Goal: Task Accomplishment & Management: Use online tool/utility

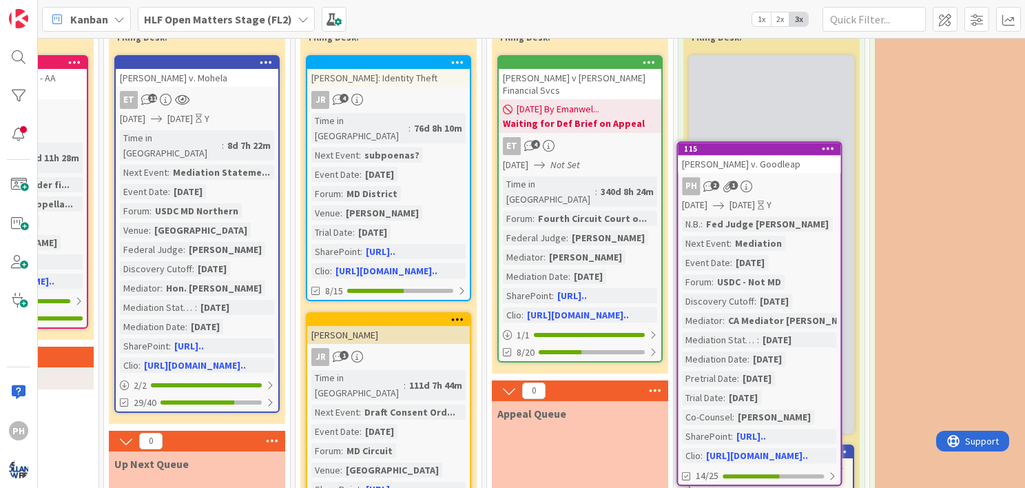
scroll to position [88, 1504]
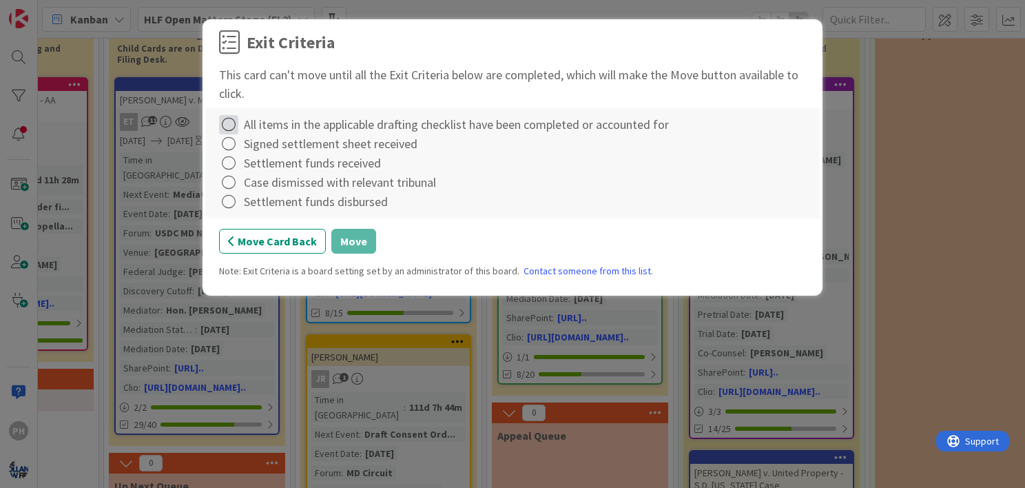
click at [232, 125] on icon at bounding box center [228, 124] width 19 height 19
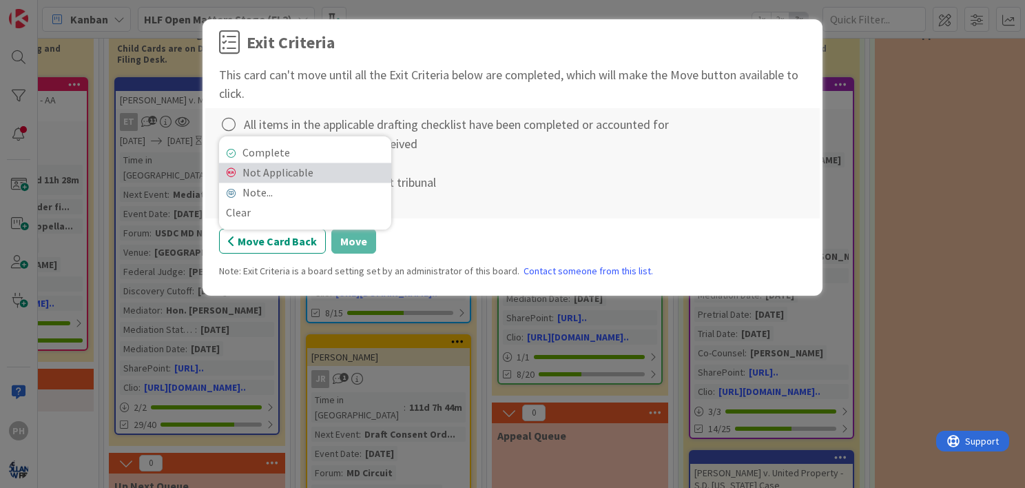
click at [231, 165] on link "Not Applicable" at bounding box center [305, 173] width 172 height 20
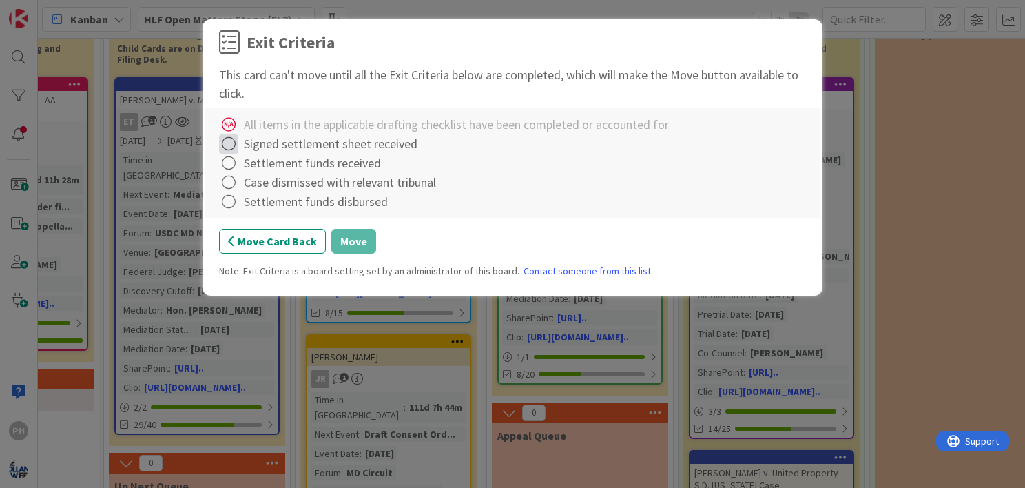
click at [231, 146] on icon at bounding box center [228, 143] width 19 height 19
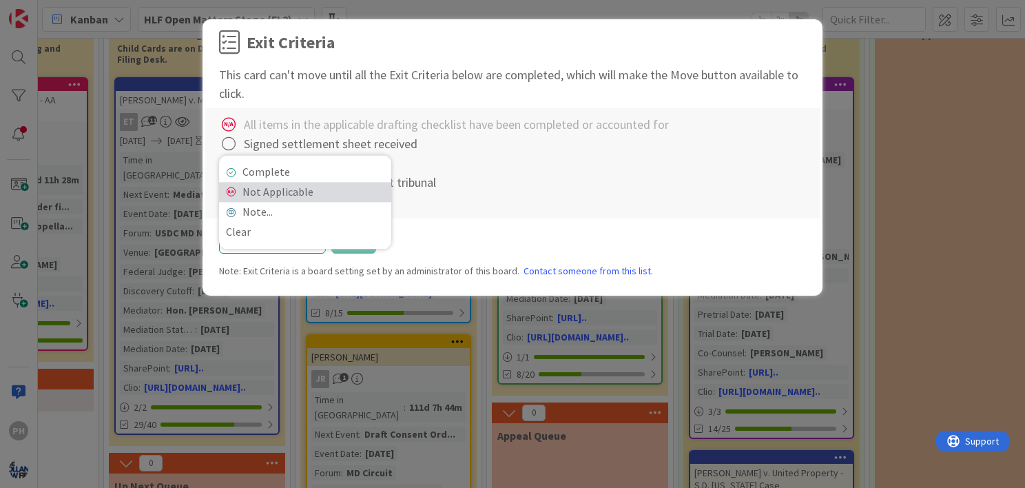
click at [233, 190] on icon at bounding box center [231, 192] width 10 height 8
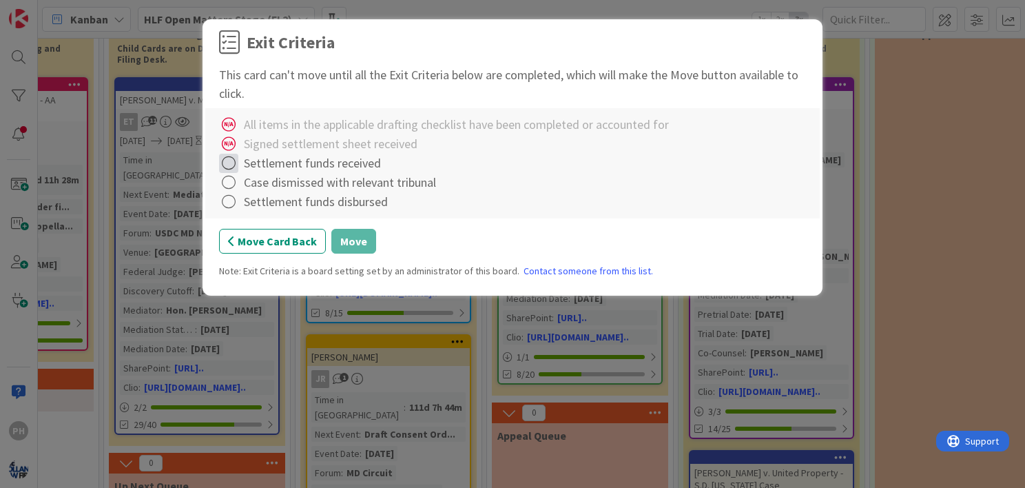
click at [226, 160] on icon at bounding box center [228, 163] width 19 height 19
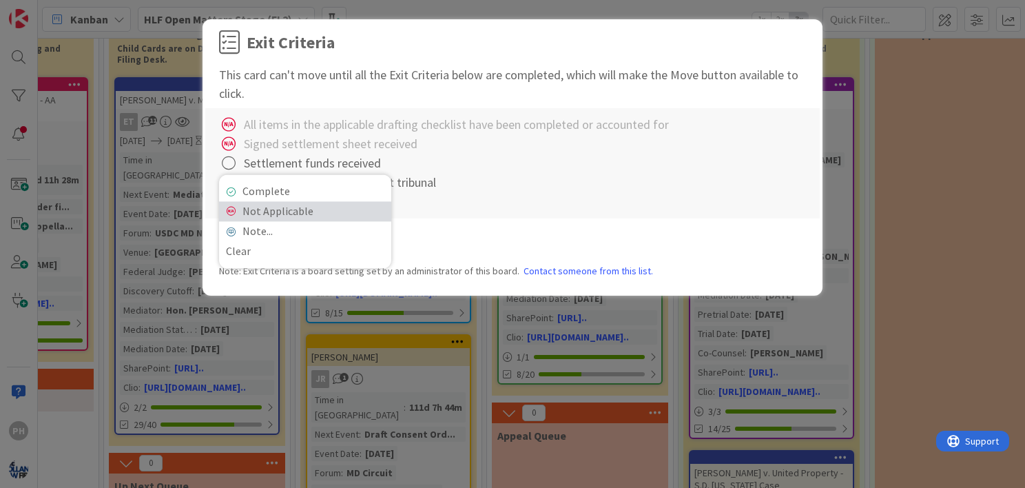
click at [230, 213] on icon at bounding box center [231, 211] width 10 height 8
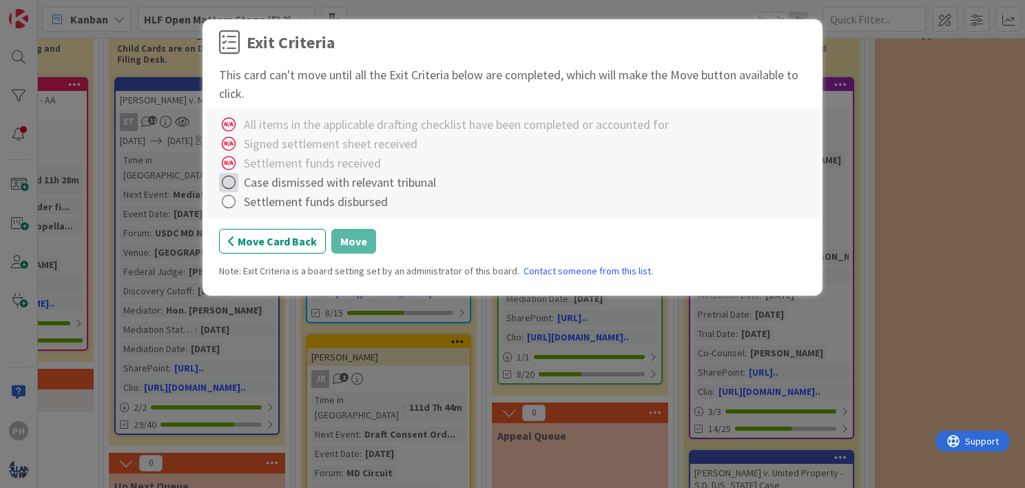
click at [229, 185] on icon at bounding box center [228, 182] width 19 height 19
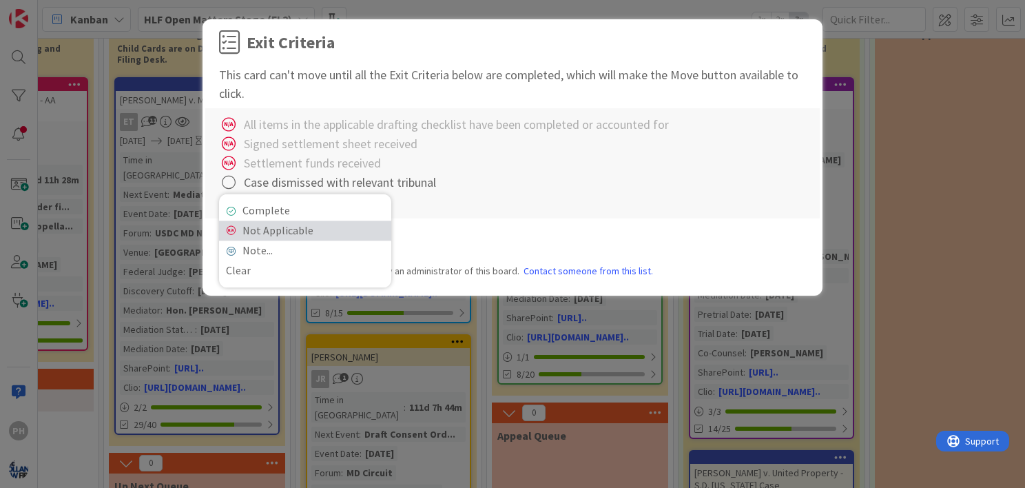
click at [234, 238] on link "Not Applicable" at bounding box center [305, 230] width 172 height 20
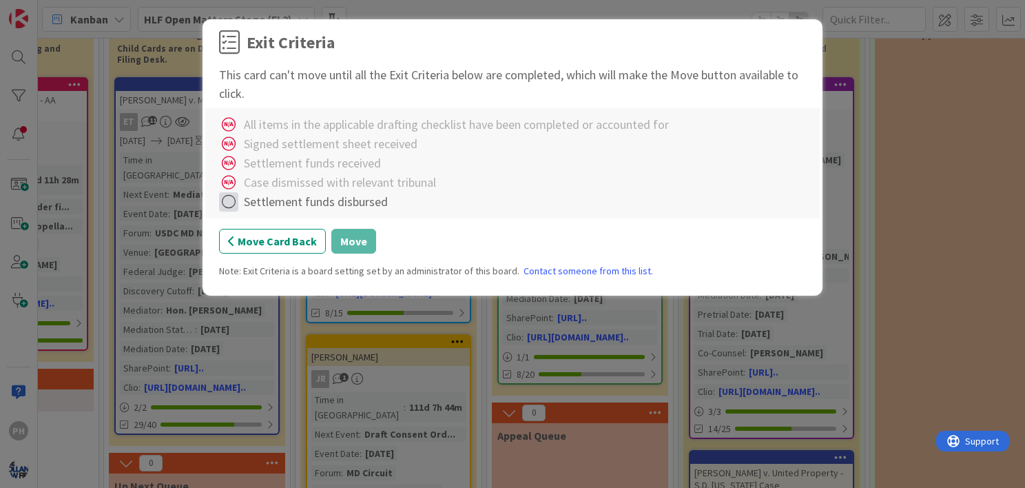
click at [229, 208] on icon at bounding box center [228, 201] width 19 height 19
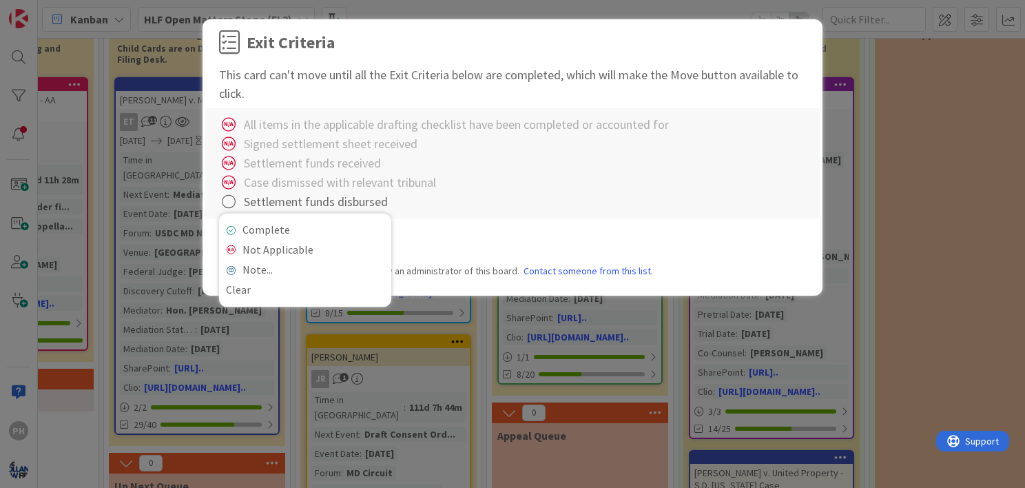
click at [441, 187] on div "Complete Not Applicable Note... Clear Case dismissed with relevant tribunal" at bounding box center [512, 182] width 587 height 19
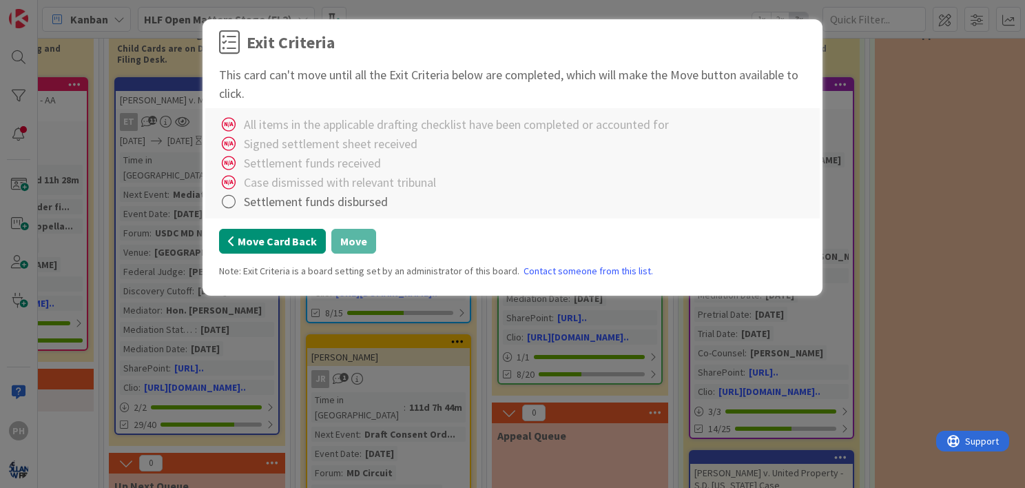
click at [298, 247] on button "Move Card Back" at bounding box center [272, 241] width 107 height 25
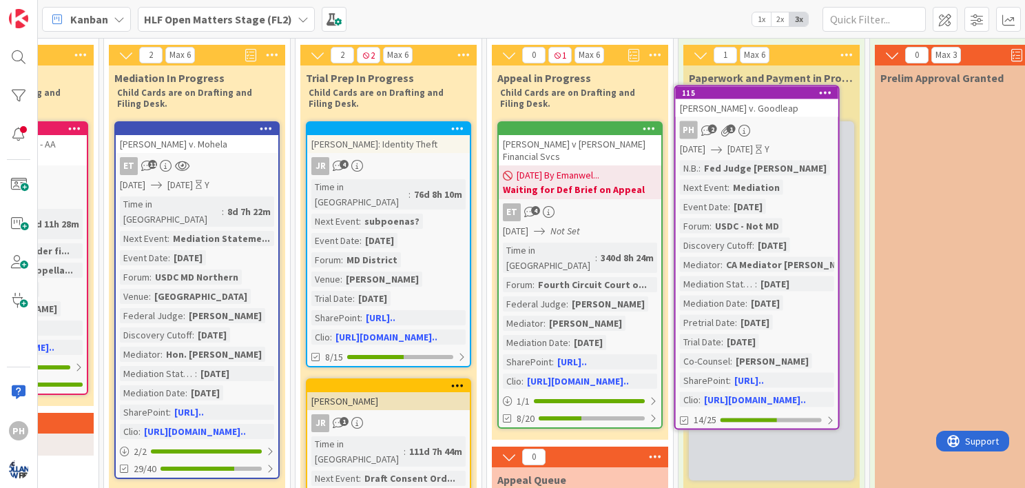
scroll to position [6, 1504]
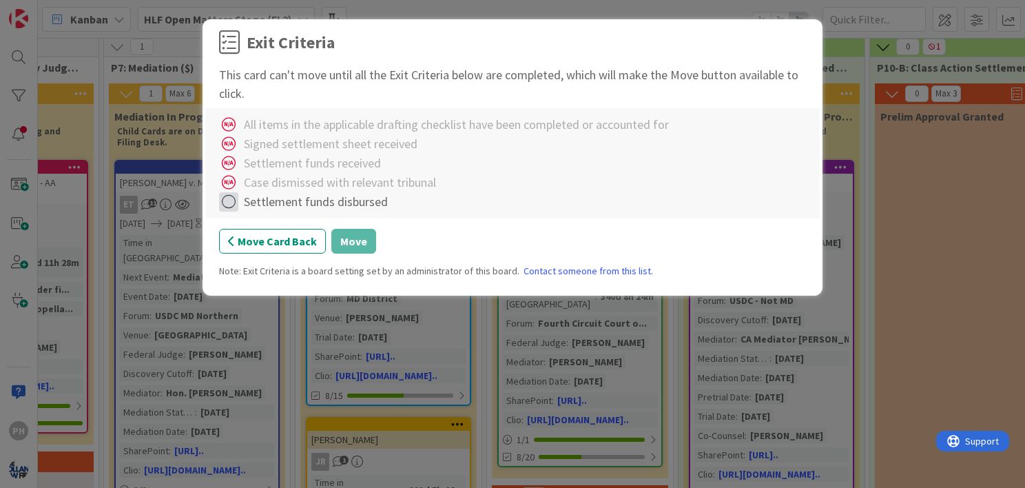
click at [229, 208] on icon at bounding box center [228, 201] width 19 height 19
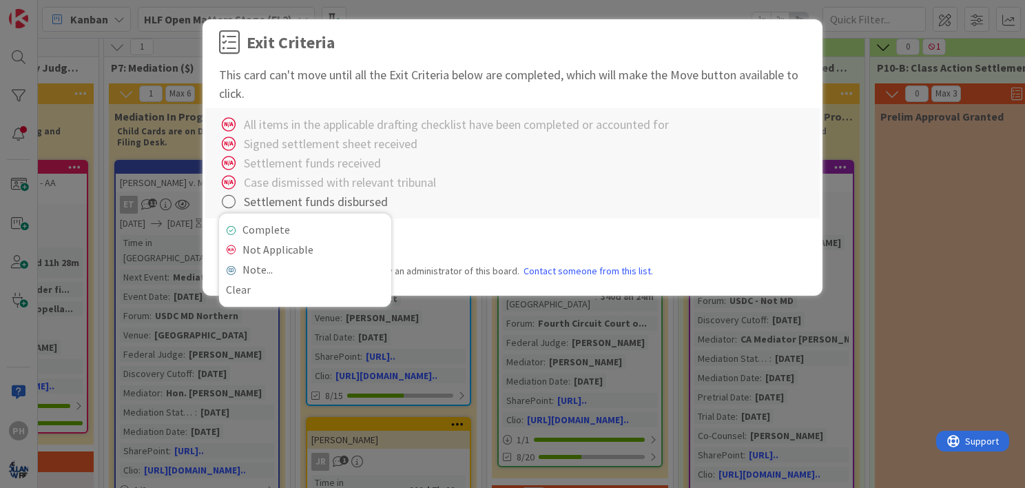
click at [461, 222] on div "Exit Criteria This card can't move until all the Exit Criteria below are comple…" at bounding box center [512, 159] width 587 height 258
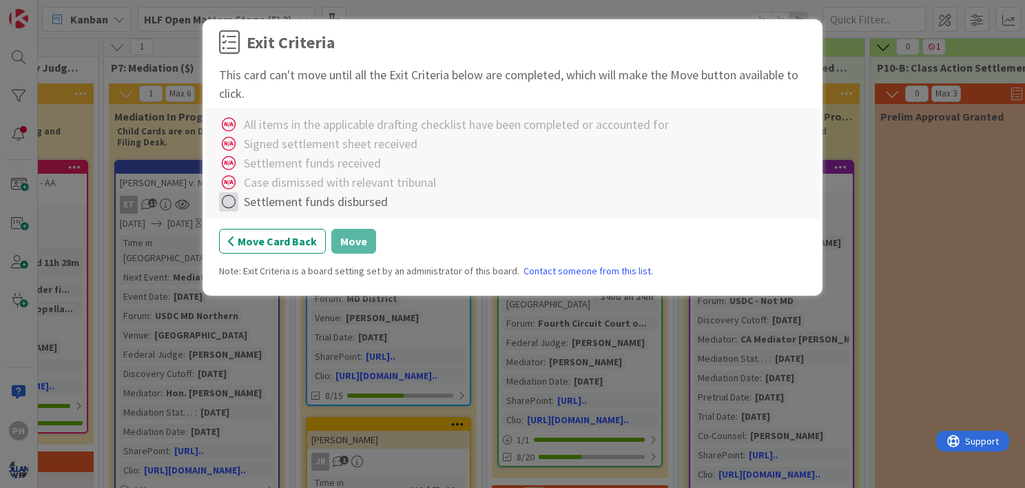
click at [228, 204] on icon at bounding box center [228, 201] width 19 height 19
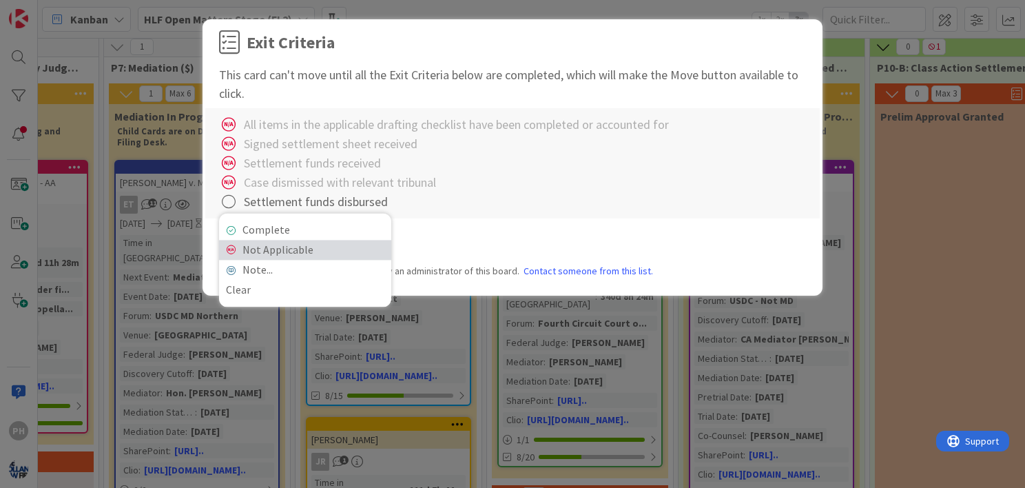
click at [251, 256] on link "Not Applicable" at bounding box center [305, 250] width 172 height 20
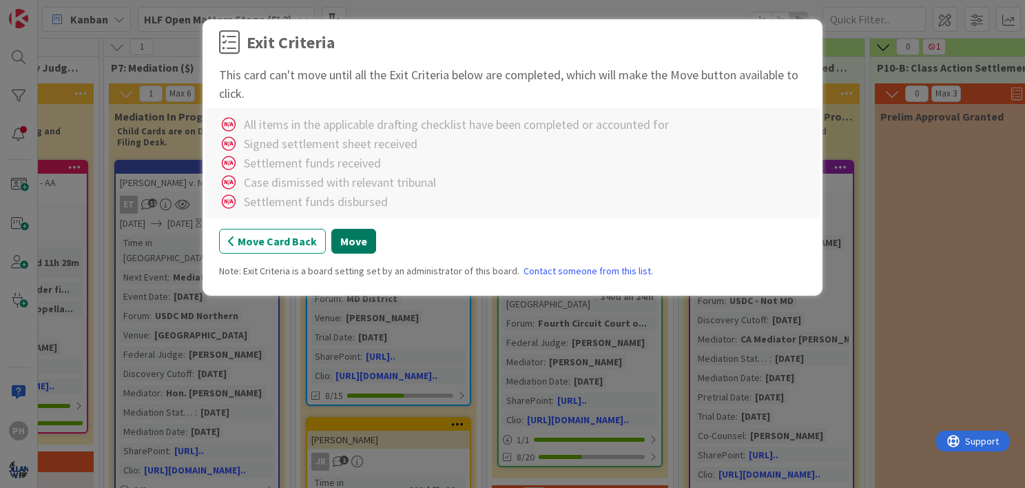
click at [342, 242] on button "Move" at bounding box center [353, 241] width 45 height 25
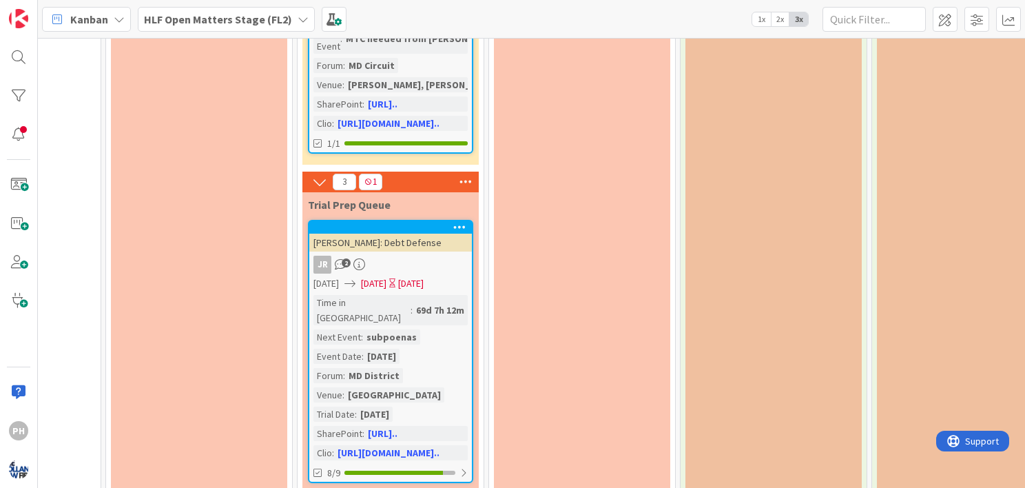
scroll to position [1151, 1502]
